Goal: Transaction & Acquisition: Purchase product/service

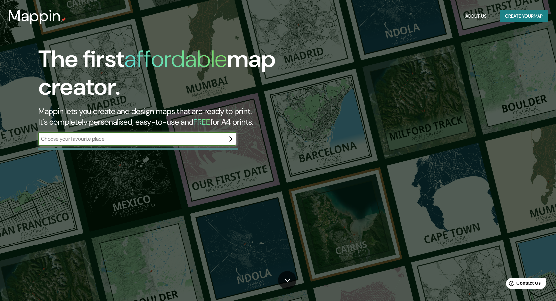
click at [136, 141] on input "text" at bounding box center [130, 139] width 185 height 8
type input "[GEOGRAPHIC_DATA]"
click at [231, 142] on icon "button" at bounding box center [230, 139] width 8 height 8
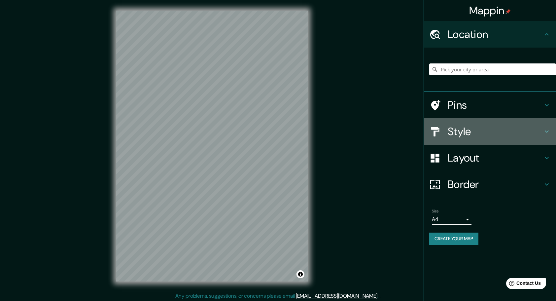
click at [544, 131] on icon at bounding box center [547, 131] width 8 height 8
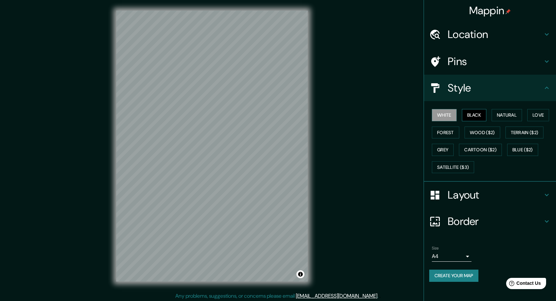
click at [481, 114] on button "Black" at bounding box center [474, 115] width 25 height 12
click at [451, 116] on button "White" at bounding box center [444, 115] width 25 height 12
click at [509, 118] on button "Natural" at bounding box center [507, 115] width 30 height 12
click at [535, 114] on button "Love" at bounding box center [538, 115] width 22 height 12
click at [448, 132] on button "Forest" at bounding box center [445, 132] width 27 height 12
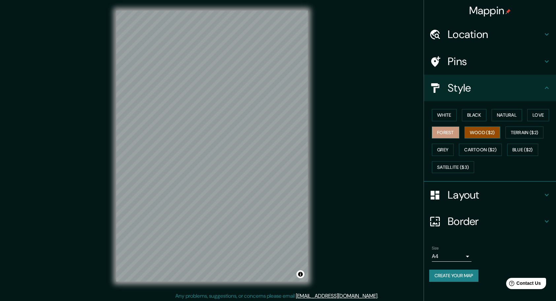
click at [492, 128] on button "Wood ($2)" at bounding box center [483, 132] width 36 height 12
click at [530, 131] on button "Terrain ($2)" at bounding box center [525, 132] width 38 height 12
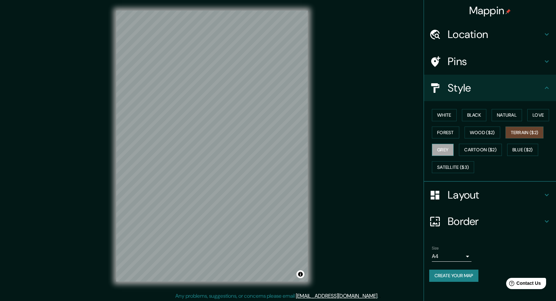
click at [447, 150] on button "Grey" at bounding box center [443, 150] width 22 height 12
click at [491, 151] on button "Cartoon ($2)" at bounding box center [480, 150] width 43 height 12
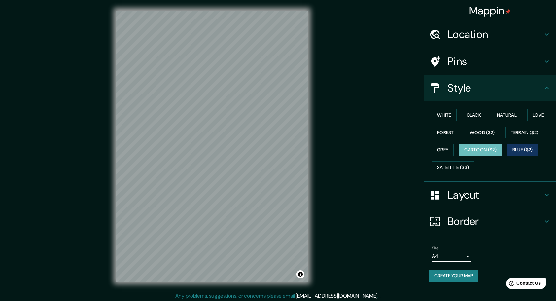
click at [523, 149] on button "Blue ($2)" at bounding box center [522, 150] width 31 height 12
click at [462, 167] on button "Satellite ($3)" at bounding box center [453, 167] width 42 height 12
click at [518, 152] on button "Blue ($2)" at bounding box center [522, 150] width 31 height 12
click at [522, 134] on button "Terrain ($2)" at bounding box center [525, 132] width 38 height 12
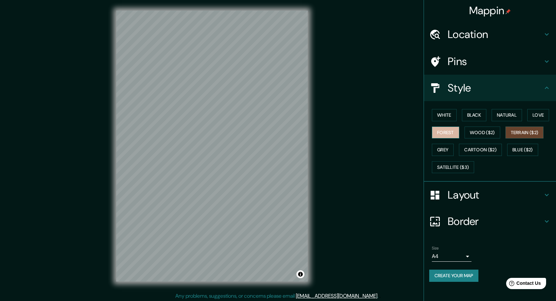
click at [446, 133] on button "Forest" at bounding box center [445, 132] width 27 height 12
click at [448, 112] on button "White" at bounding box center [444, 115] width 25 height 12
click at [534, 192] on h4 "Layout" at bounding box center [495, 194] width 95 height 13
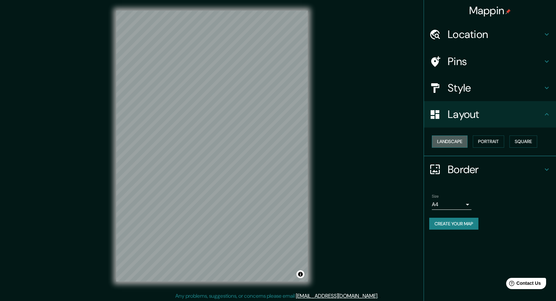
click at [464, 140] on button "Landscape" at bounding box center [450, 141] width 36 height 12
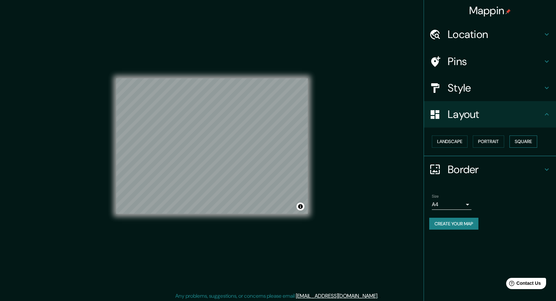
click at [523, 142] on button "Square" at bounding box center [524, 141] width 28 height 12
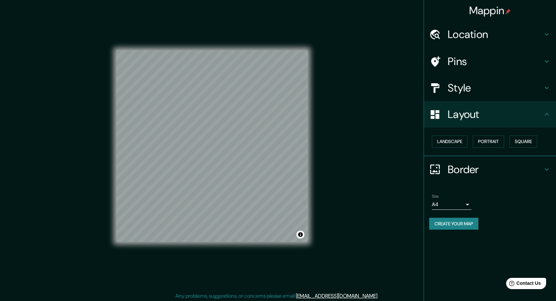
click at [544, 172] on icon at bounding box center [547, 169] width 8 height 8
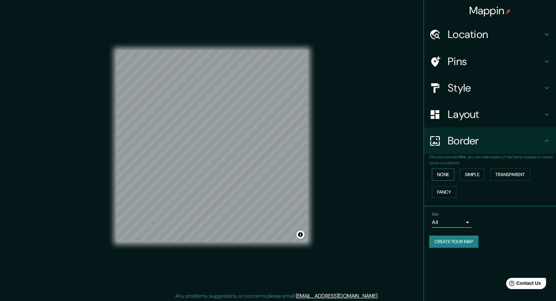
click at [444, 177] on button "None" at bounding box center [443, 174] width 22 height 12
click at [465, 175] on button "Simple" at bounding box center [472, 174] width 25 height 12
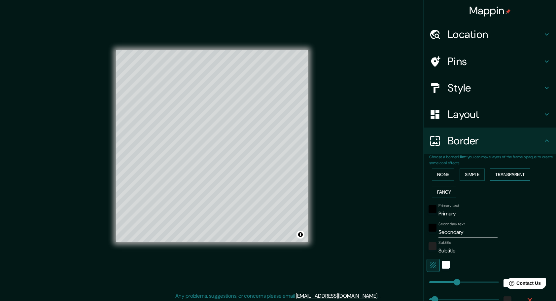
click at [511, 174] on button "Transparent" at bounding box center [510, 174] width 40 height 12
click at [444, 191] on button "Fancy" at bounding box center [444, 192] width 24 height 12
click at [438, 171] on button "None" at bounding box center [443, 174] width 22 height 12
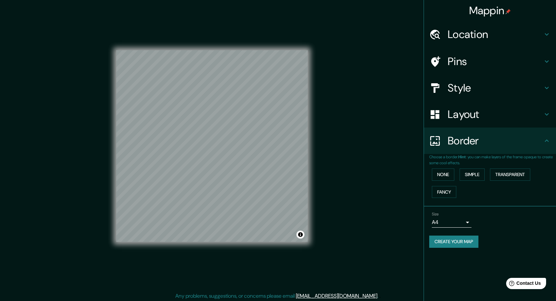
click at [474, 88] on h4 "Style" at bounding box center [495, 87] width 95 height 13
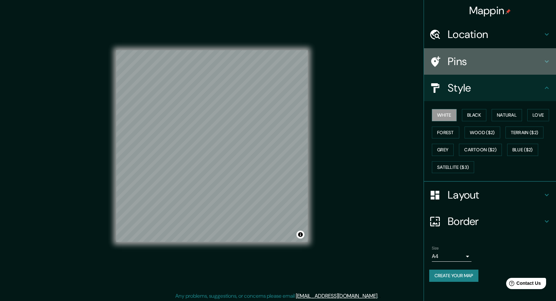
click at [474, 63] on h4 "Pins" at bounding box center [495, 61] width 95 height 13
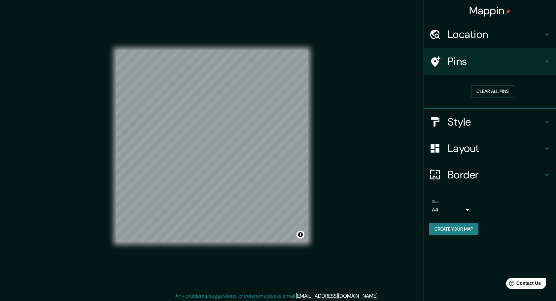
click at [494, 32] on h4 "Location" at bounding box center [495, 34] width 95 height 13
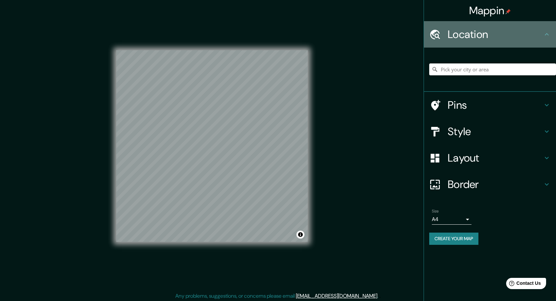
click at [494, 32] on h4 "Location" at bounding box center [495, 34] width 95 height 13
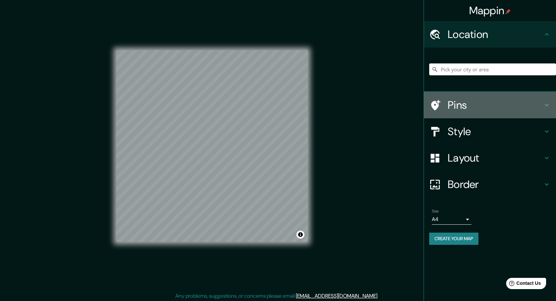
click at [471, 108] on h4 "Pins" at bounding box center [495, 104] width 95 height 13
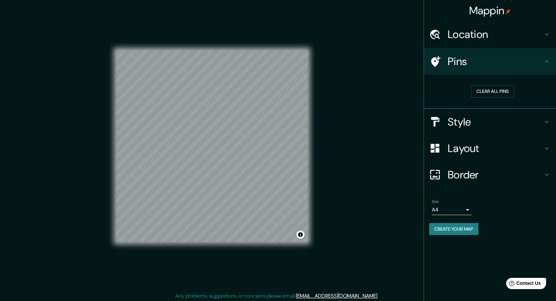
click at [494, 127] on h4 "Style" at bounding box center [495, 121] width 95 height 13
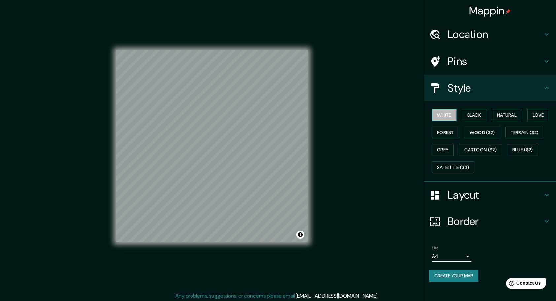
click at [440, 114] on button "White" at bounding box center [444, 115] width 25 height 12
click at [475, 199] on h4 "Layout" at bounding box center [495, 194] width 95 height 13
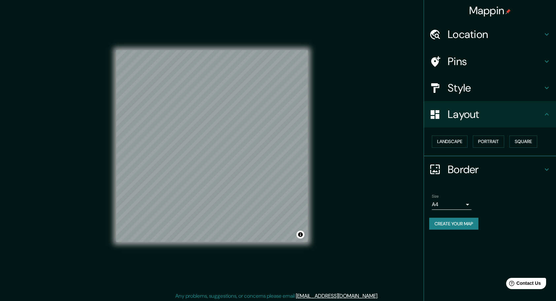
click at [478, 55] on div "Pins" at bounding box center [490, 61] width 132 height 26
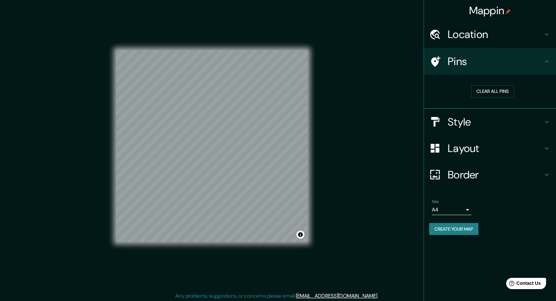
click at [469, 233] on button "Create your map" at bounding box center [453, 229] width 49 height 12
click at [483, 91] on button "Clear all pins" at bounding box center [492, 91] width 43 height 12
click at [463, 234] on div "Size A4 single Create your map" at bounding box center [490, 218] width 122 height 44
click at [461, 233] on button "Create your map" at bounding box center [453, 229] width 49 height 12
